Goal: Task Accomplishment & Management: Use online tool/utility

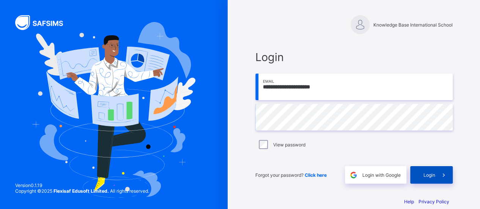
click at [430, 175] on span "Login" at bounding box center [430, 175] width 12 height 6
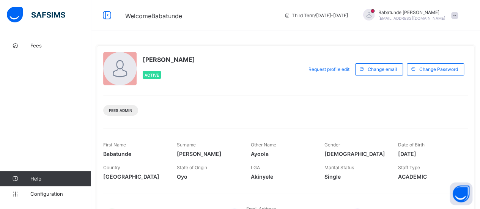
click at [58, 14] on img at bounding box center [36, 15] width 58 height 16
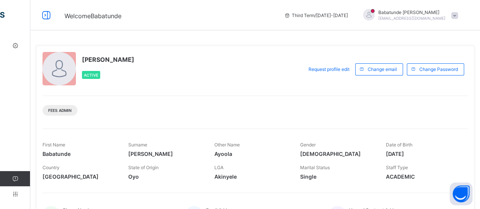
click at [43, 16] on icon at bounding box center [46, 15] width 13 height 11
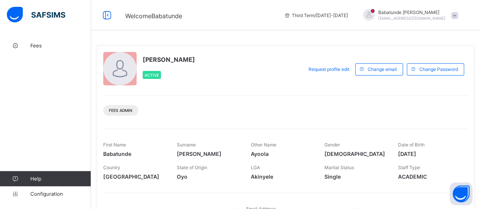
click at [458, 17] on span at bounding box center [454, 15] width 7 height 7
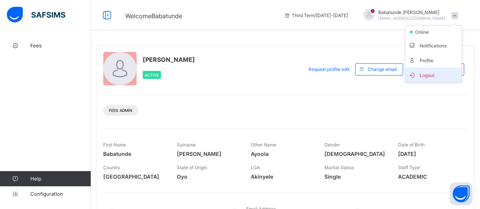
click at [435, 76] on span "Logout" at bounding box center [433, 75] width 50 height 9
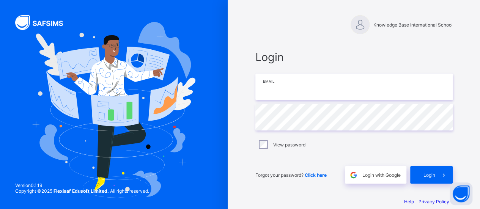
click at [282, 79] on input "email" at bounding box center [353, 87] width 197 height 27
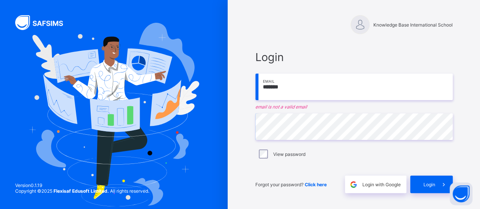
click at [403, 25] on span "Knowledge Base International School" at bounding box center [413, 25] width 79 height 6
click at [367, 25] on div at bounding box center [360, 24] width 19 height 19
click at [311, 42] on div "Knowledge Base International School Login ******* Email email is not a valid em…" at bounding box center [354, 114] width 228 height 229
click at [328, 89] on input "*******" at bounding box center [353, 87] width 197 height 27
type input "**********"
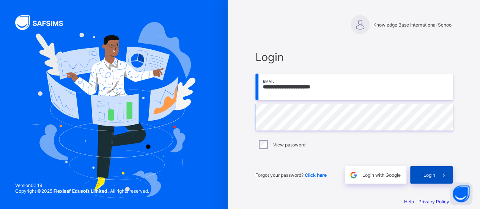
click at [430, 172] on span "Login" at bounding box center [430, 175] width 12 height 6
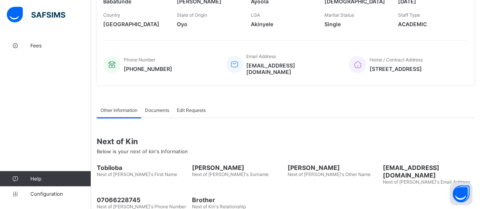
scroll to position [184, 0]
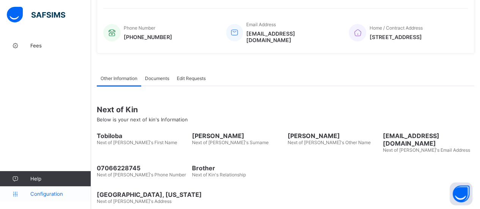
click at [44, 197] on span "Configuration" at bounding box center [60, 194] width 60 height 6
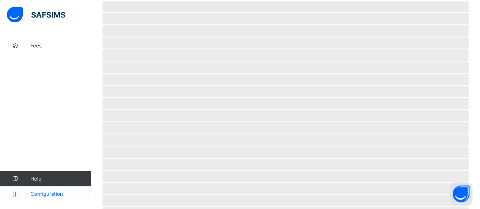
scroll to position [85, 0]
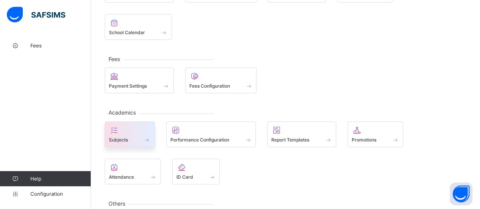
click at [132, 137] on div "Subjects" at bounding box center [130, 140] width 42 height 6
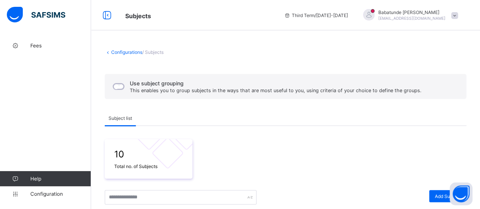
click at [122, 51] on link "Configurations" at bounding box center [126, 52] width 31 height 6
